Goal: Information Seeking & Learning: Learn about a topic

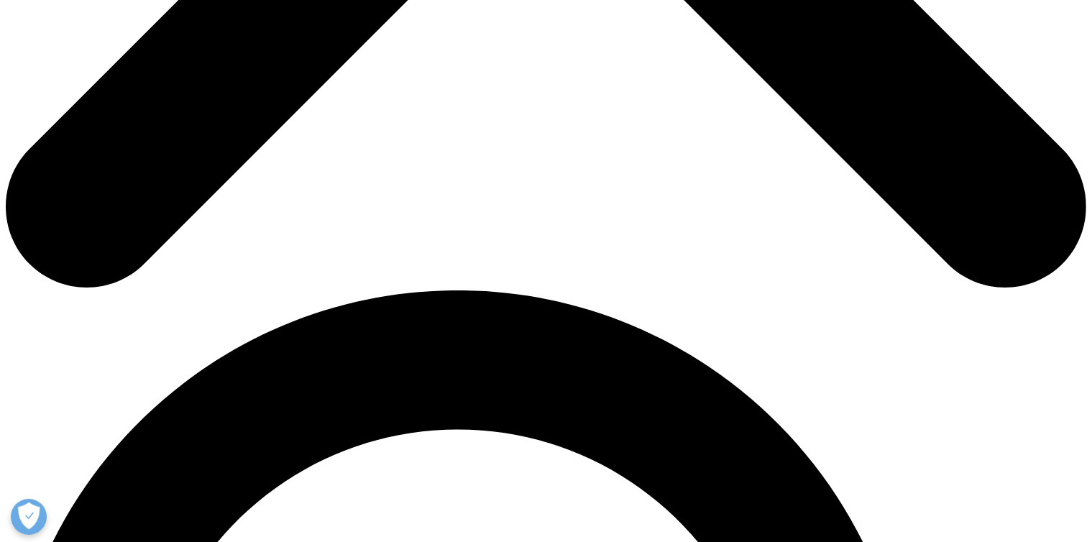
scroll to position [813, 0]
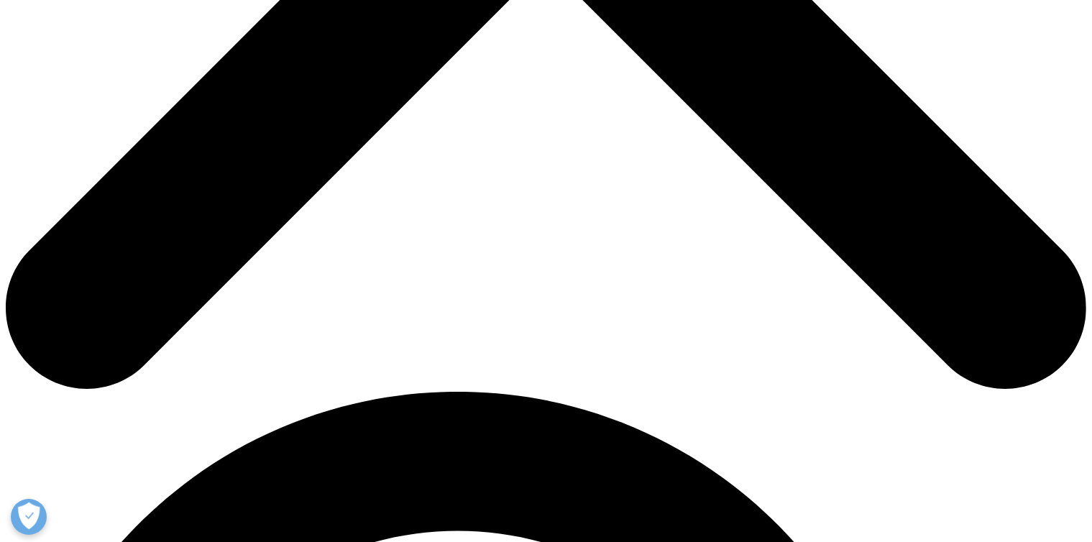
scroll to position [712, 0]
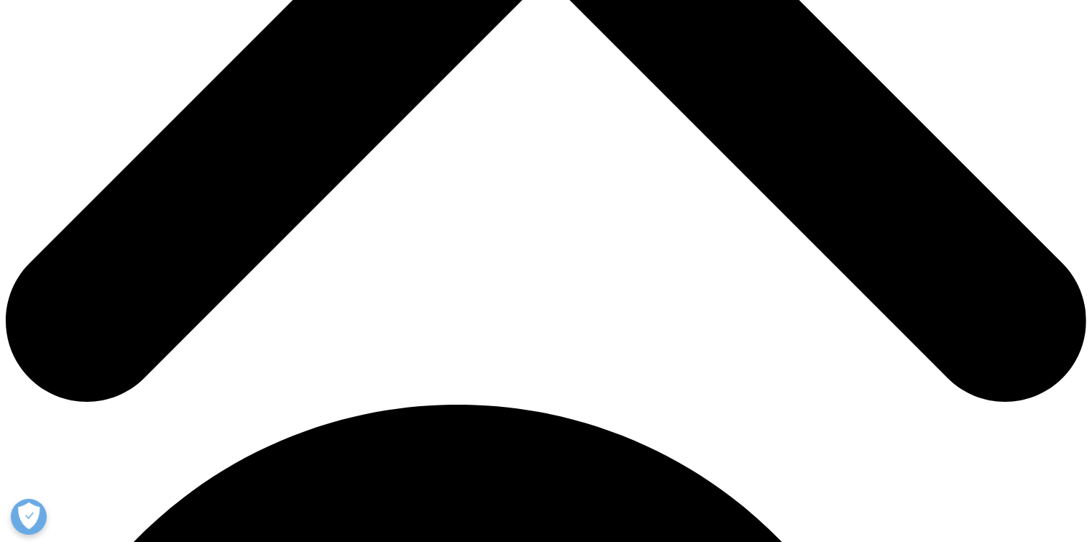
scroll to position [731, 0]
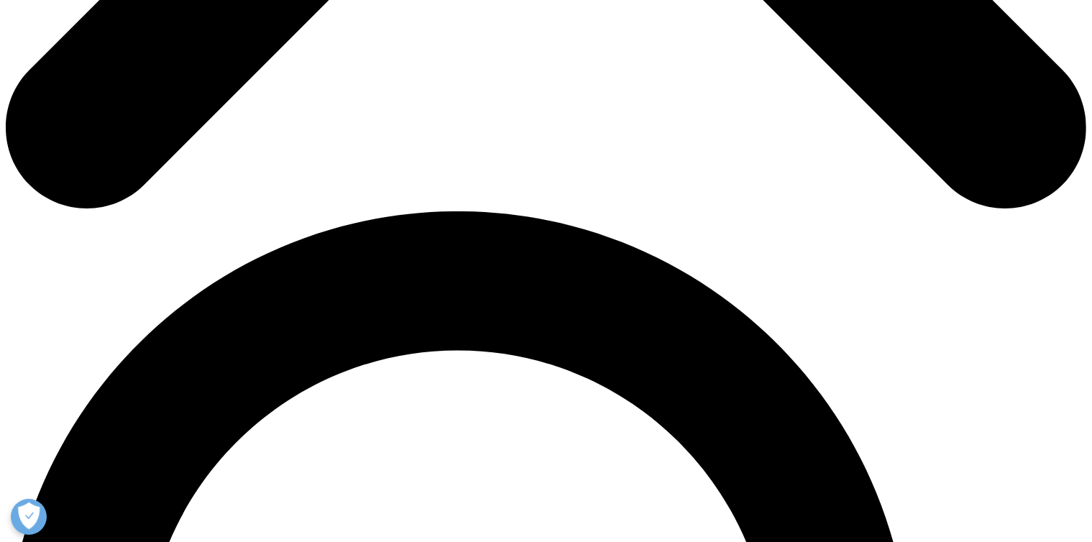
scroll to position [893, 0]
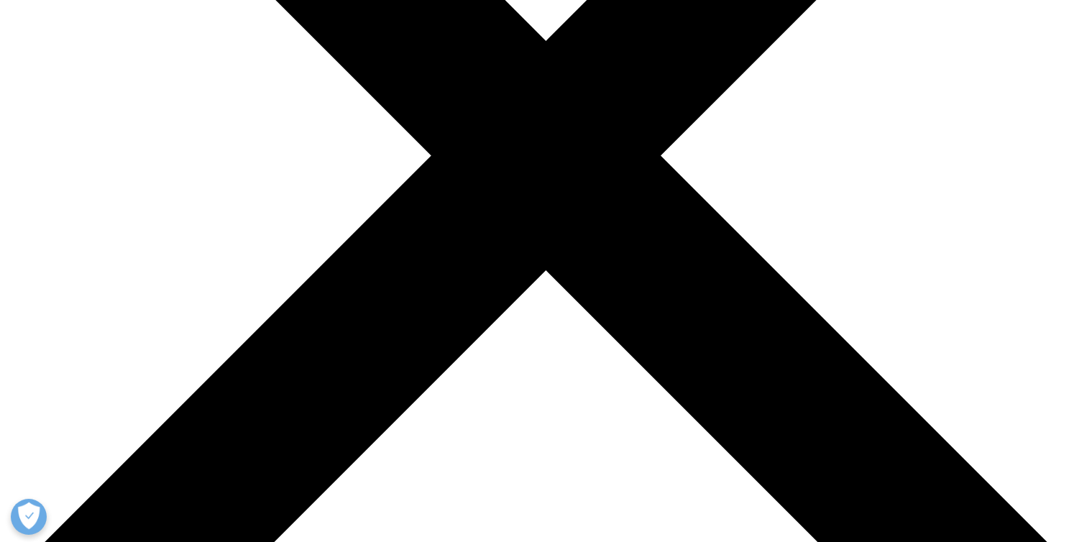
scroll to position [406, 0]
